Goal: Information Seeking & Learning: Learn about a topic

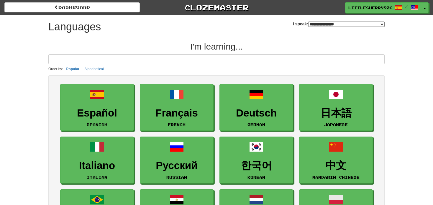
select select "*******"
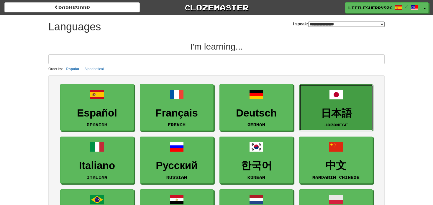
click at [356, 100] on link "日本語 Japanese" at bounding box center [337, 107] width 74 height 47
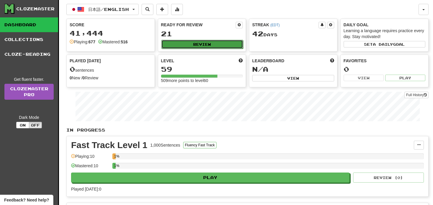
click at [232, 41] on button "Review" at bounding box center [202, 44] width 82 height 9
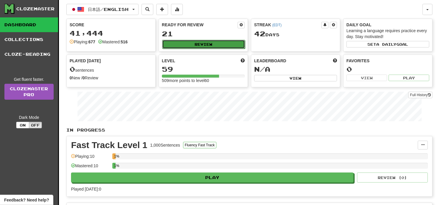
select select "**"
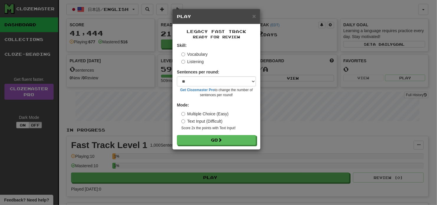
click at [198, 63] on label "Listening" at bounding box center [193, 62] width 22 height 6
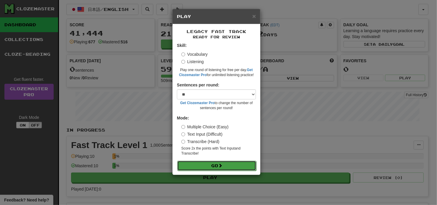
click at [207, 164] on button "Go" at bounding box center [216, 166] width 79 height 10
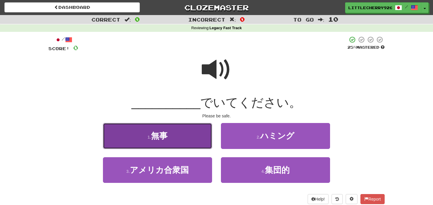
click at [178, 130] on button "1 . 無事" at bounding box center [157, 136] width 109 height 26
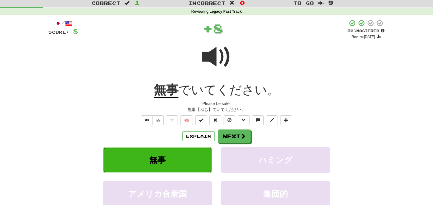
scroll to position [18, 0]
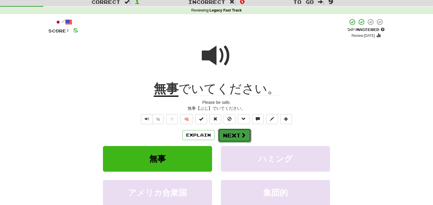
click at [238, 132] on button "Next" at bounding box center [234, 136] width 33 height 14
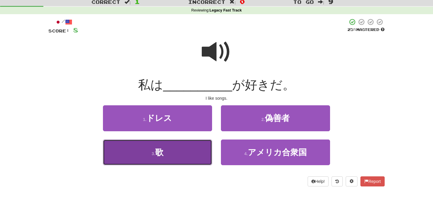
click at [190, 155] on button "3 . 歌" at bounding box center [157, 153] width 109 height 26
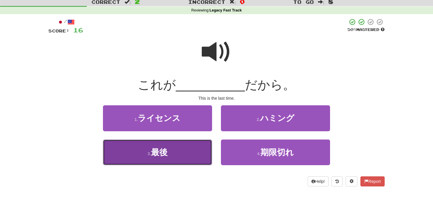
click at [170, 158] on button "3 . 最後" at bounding box center [157, 153] width 109 height 26
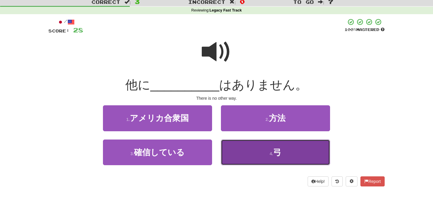
click at [270, 146] on button "4 . 弓" at bounding box center [275, 153] width 109 height 26
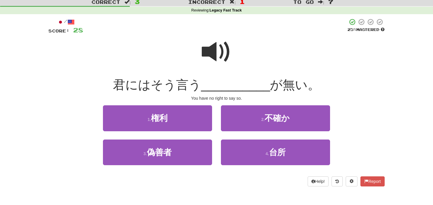
click at [223, 49] on span at bounding box center [217, 52] width 30 height 30
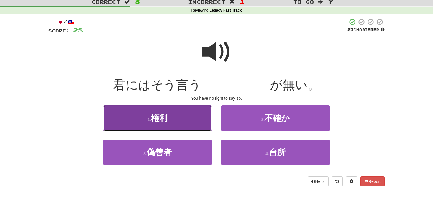
click at [195, 118] on button "1 . 権利" at bounding box center [157, 118] width 109 height 26
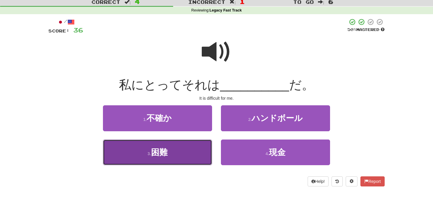
click at [190, 145] on button "3 . 困難" at bounding box center [157, 153] width 109 height 26
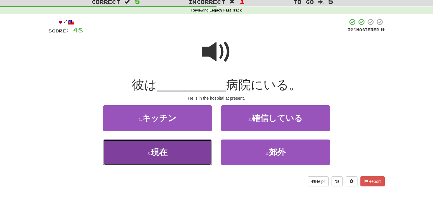
click at [181, 150] on button "3 . 現在" at bounding box center [157, 153] width 109 height 26
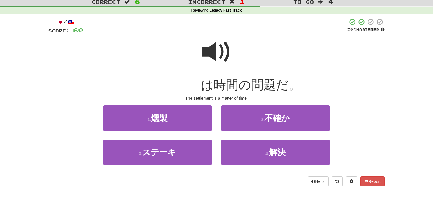
click at [224, 48] on span at bounding box center [217, 52] width 30 height 30
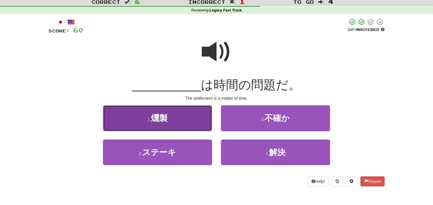
click at [185, 117] on button "1 . 燻製" at bounding box center [157, 118] width 109 height 26
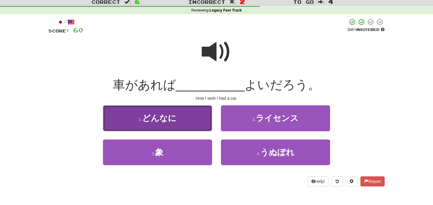
click at [180, 124] on button "1 . どんなに" at bounding box center [157, 118] width 109 height 26
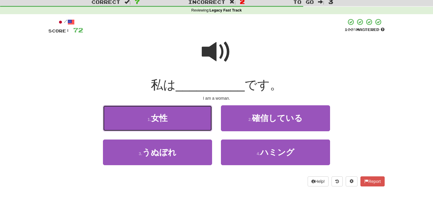
click at [180, 124] on button "1 . 女性" at bounding box center [157, 118] width 109 height 26
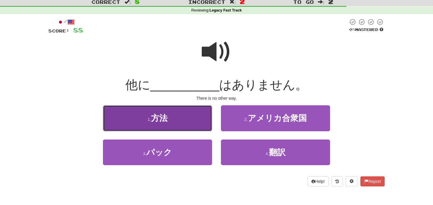
click at [195, 117] on button "1 . 方法" at bounding box center [157, 118] width 109 height 26
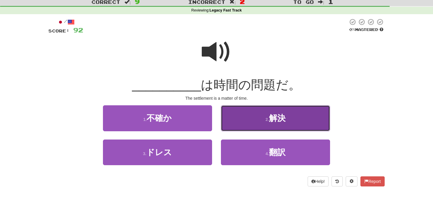
click at [272, 121] on span "解決" at bounding box center [277, 118] width 17 height 9
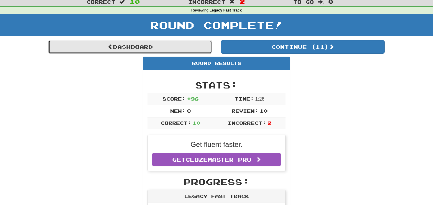
click at [197, 49] on link "Dashboard" at bounding box center [130, 47] width 164 height 14
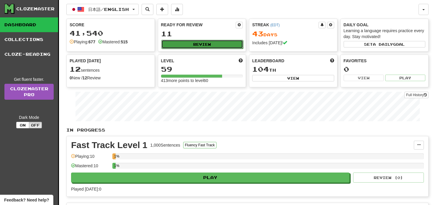
click at [207, 45] on button "Review" at bounding box center [202, 44] width 82 height 9
select select "**"
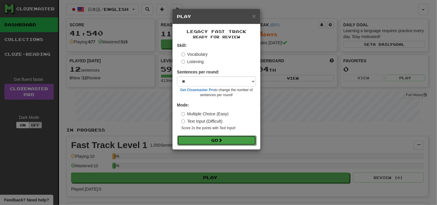
click at [221, 144] on button "Go" at bounding box center [216, 140] width 79 height 10
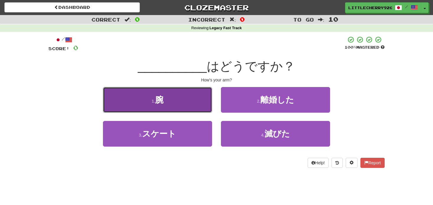
click at [176, 102] on button "1 . 腕" at bounding box center [157, 100] width 109 height 26
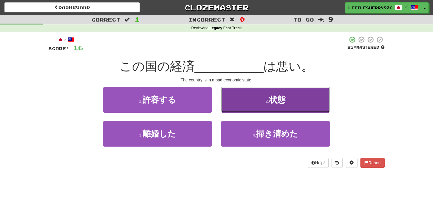
click at [276, 94] on button "2 . 状態" at bounding box center [275, 100] width 109 height 26
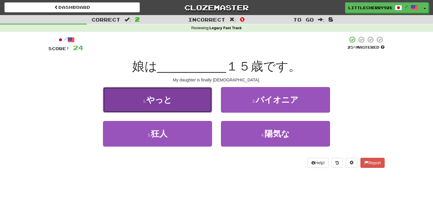
click at [164, 99] on span "やっと" at bounding box center [159, 99] width 26 height 9
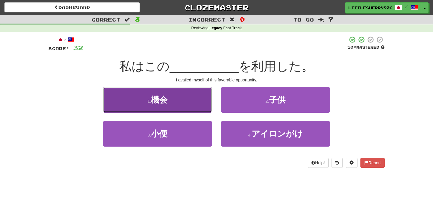
click at [186, 98] on button "1 . 機会" at bounding box center [157, 100] width 109 height 26
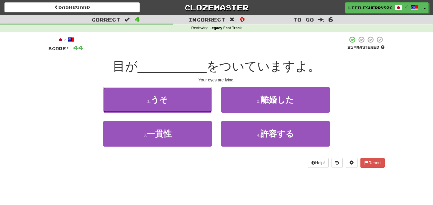
click at [186, 98] on button "1 . うそ" at bounding box center [157, 100] width 109 height 26
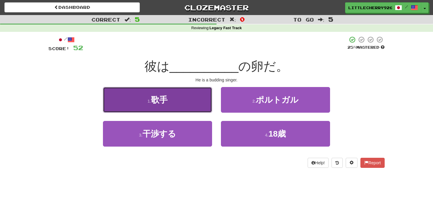
click at [182, 103] on button "1 . 歌手" at bounding box center [157, 100] width 109 height 26
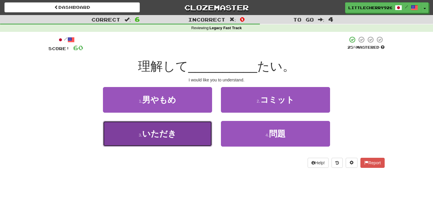
click at [183, 131] on button "3 . いただき" at bounding box center [157, 134] width 109 height 26
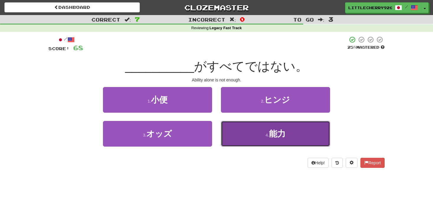
click at [251, 138] on button "4 . 能力" at bounding box center [275, 134] width 109 height 26
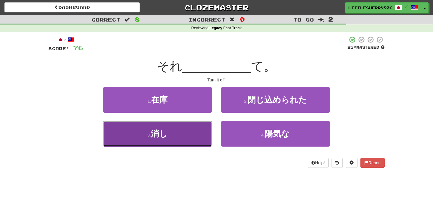
click at [197, 138] on button "3 . 消し" at bounding box center [157, 134] width 109 height 26
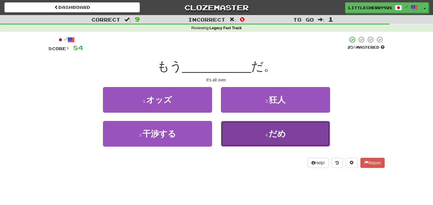
click at [258, 144] on button "4 . だめ" at bounding box center [275, 134] width 109 height 26
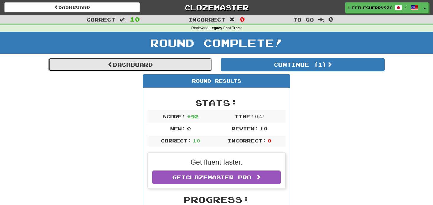
click at [186, 69] on link "Dashboard" at bounding box center [130, 65] width 164 height 14
